Goal: Navigation & Orientation: Go to known website

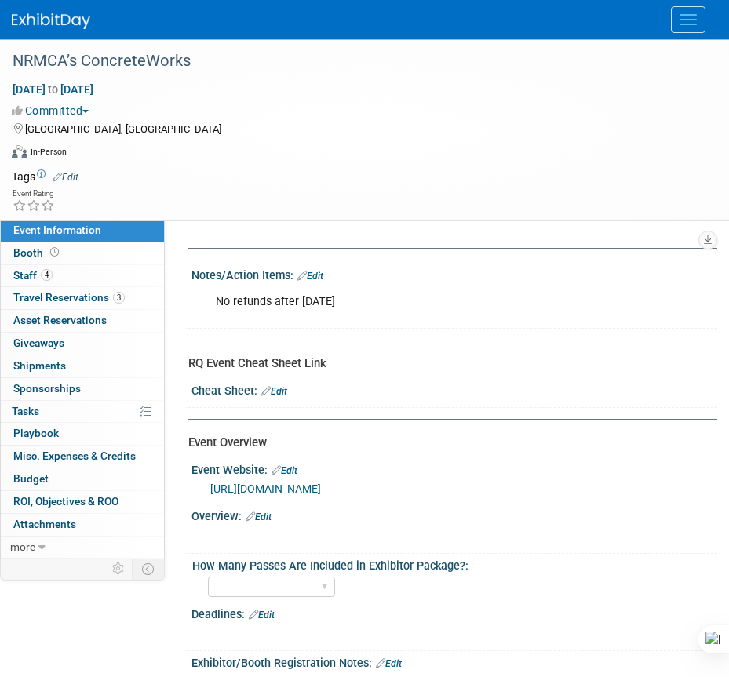
click at [53, 20] on img at bounding box center [51, 21] width 78 height 16
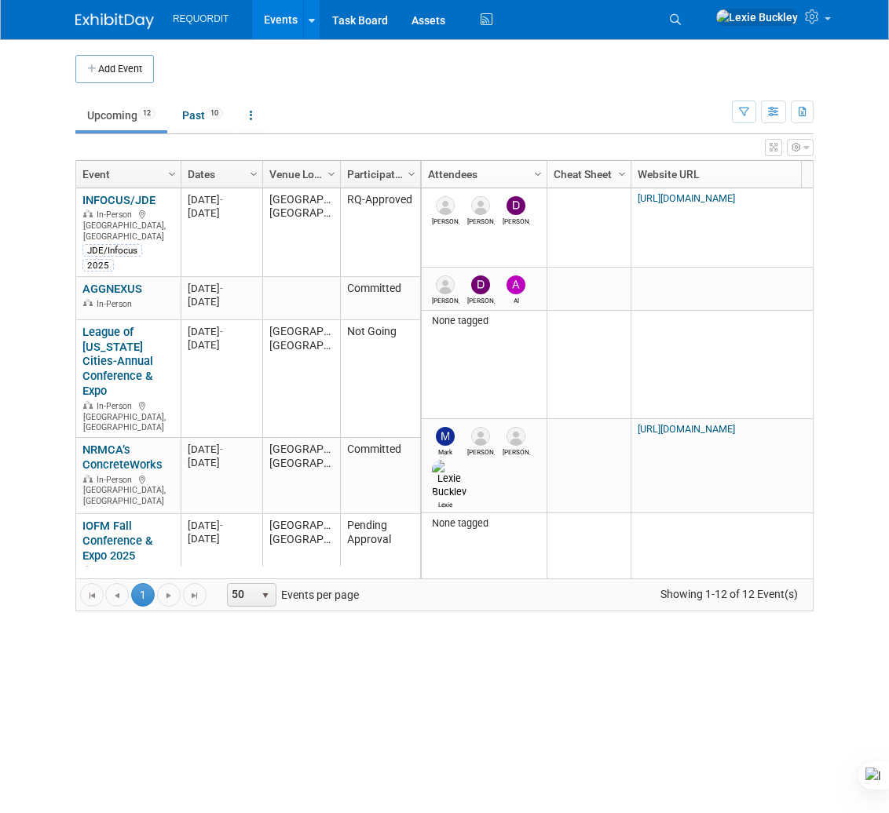
click at [111, 18] on img at bounding box center [114, 21] width 78 height 16
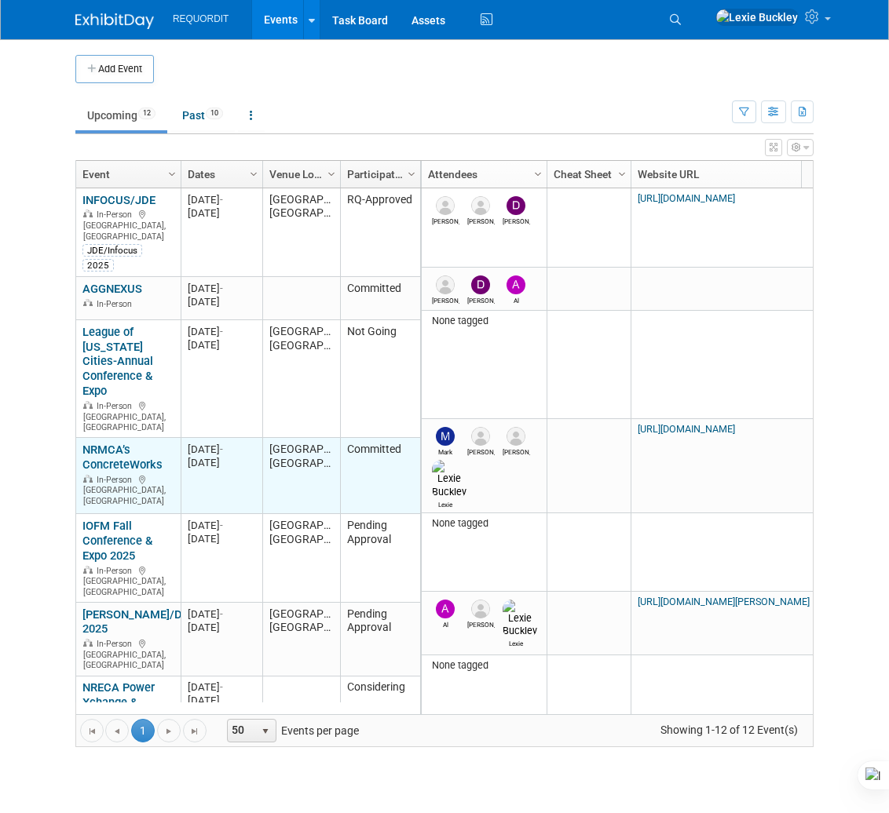
click at [104, 443] on link "NRMCA’s ConcreteWorks" at bounding box center [122, 457] width 80 height 29
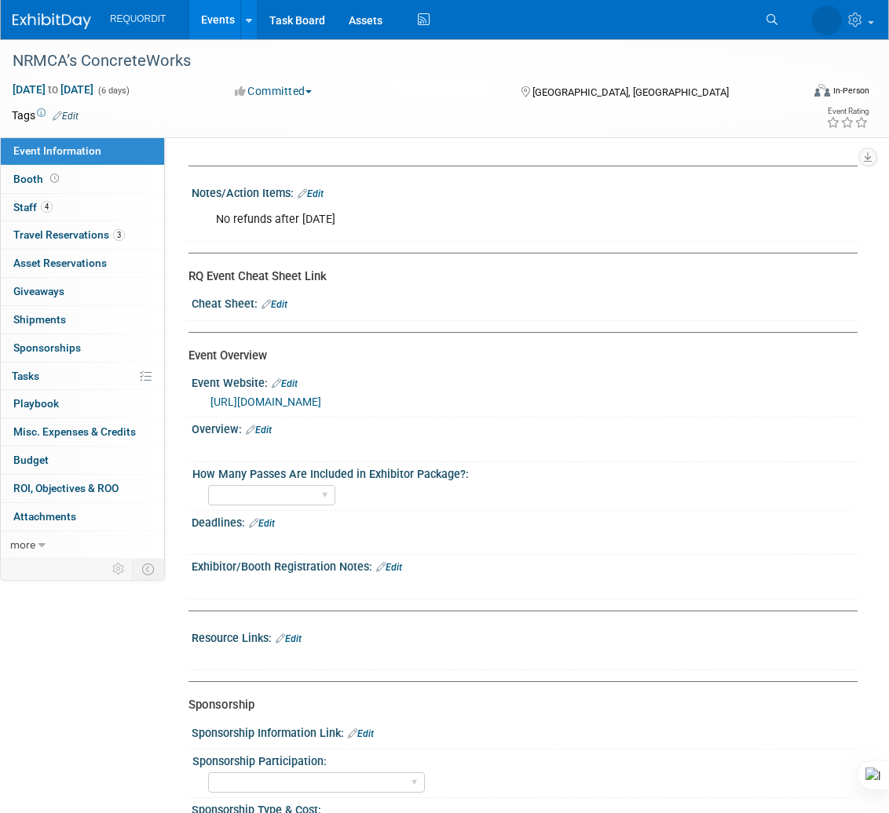
click at [321, 400] on link "[URL][DOMAIN_NAME]" at bounding box center [265, 402] width 111 height 13
